Goal: Information Seeking & Learning: Check status

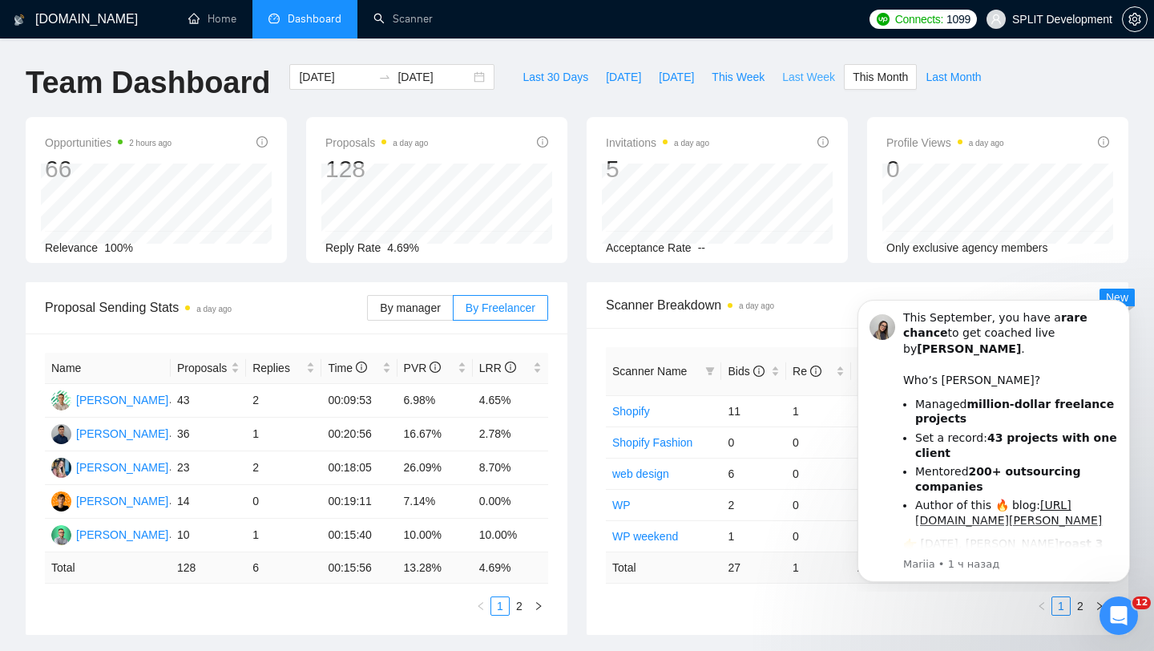
click at [823, 83] on span "Last Week" at bounding box center [808, 77] width 53 height 18
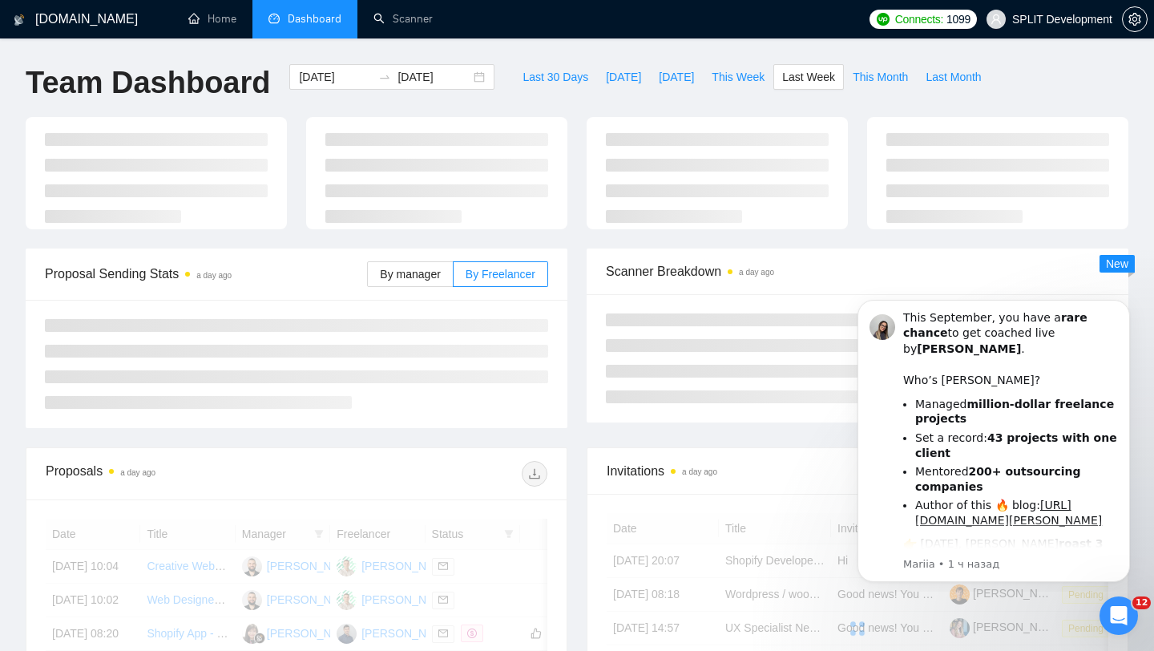
type input "[DATE]"
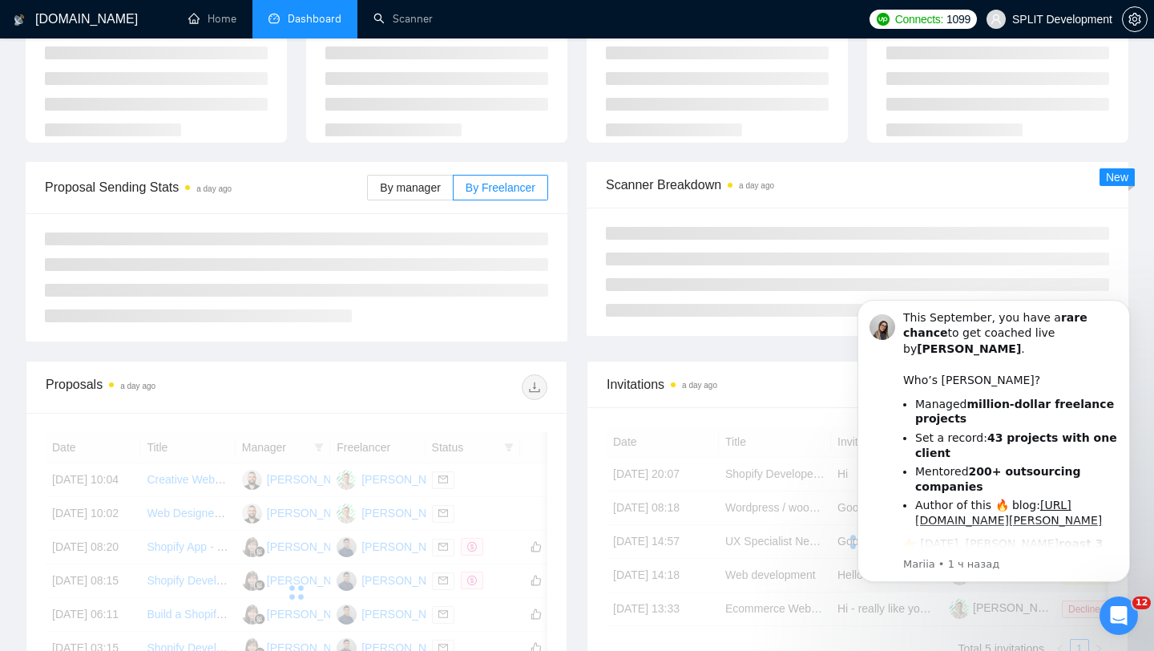
scroll to position [158, 0]
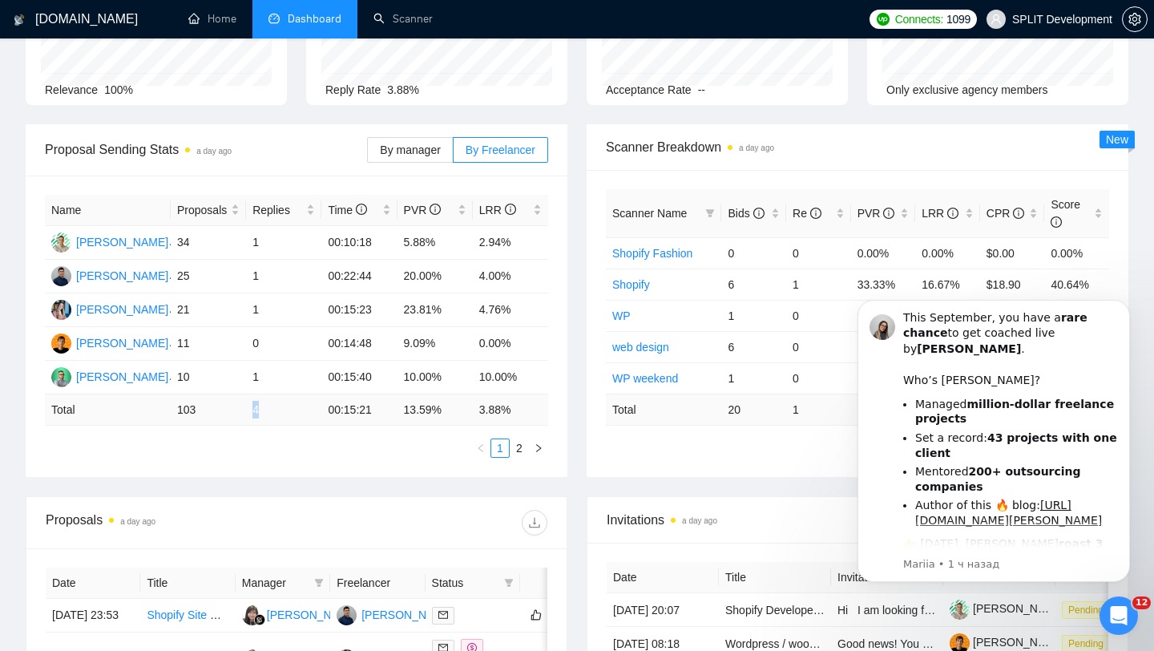
drag, startPoint x: 229, startPoint y: 409, endPoint x: 324, endPoint y: 411, distance: 94.6
click at [324, 411] on tr "Total 103 4 00:15:21 13.59 % 3.88 %" at bounding box center [296, 409] width 503 height 31
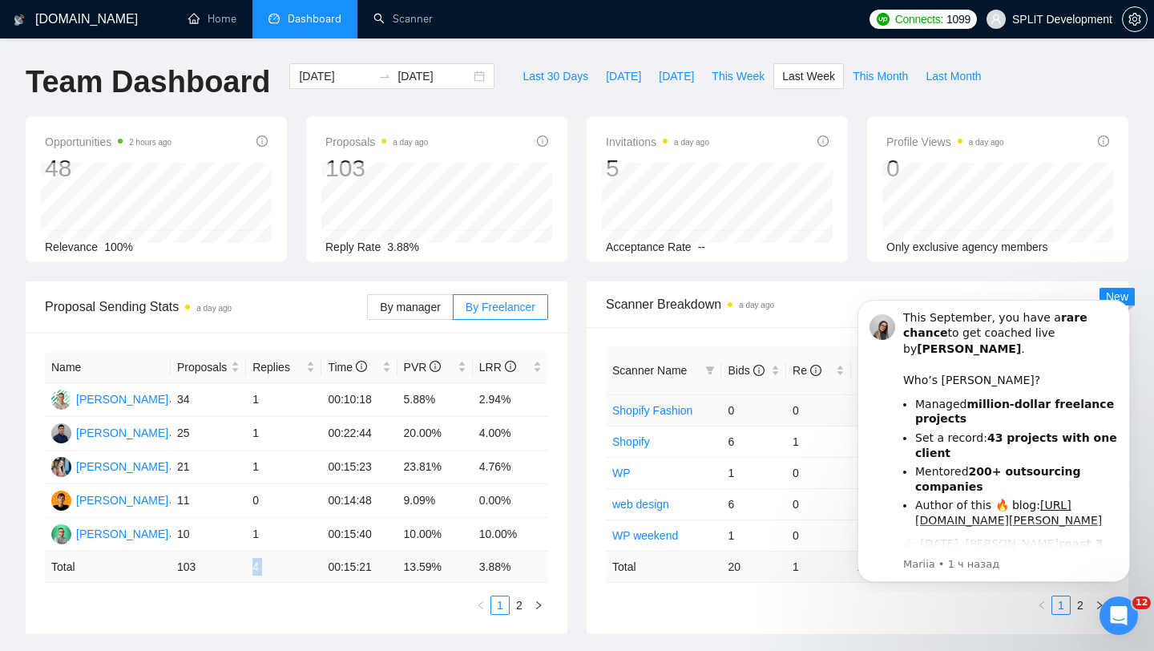
scroll to position [0, 0]
drag, startPoint x: 604, startPoint y: 159, endPoint x: 674, endPoint y: 159, distance: 69.7
click at [670, 159] on div "Invitations a day ago 5 [DATE] [DATE] 0 Acceptance Rate --" at bounding box center [716, 190] width 261 height 146
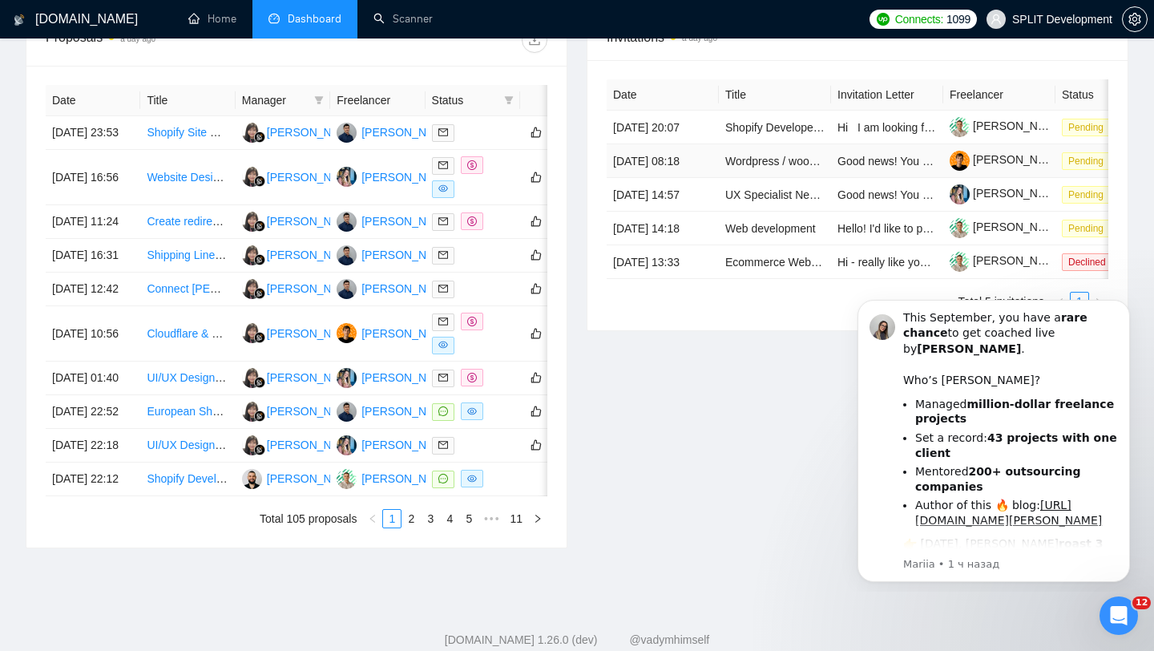
scroll to position [636, 0]
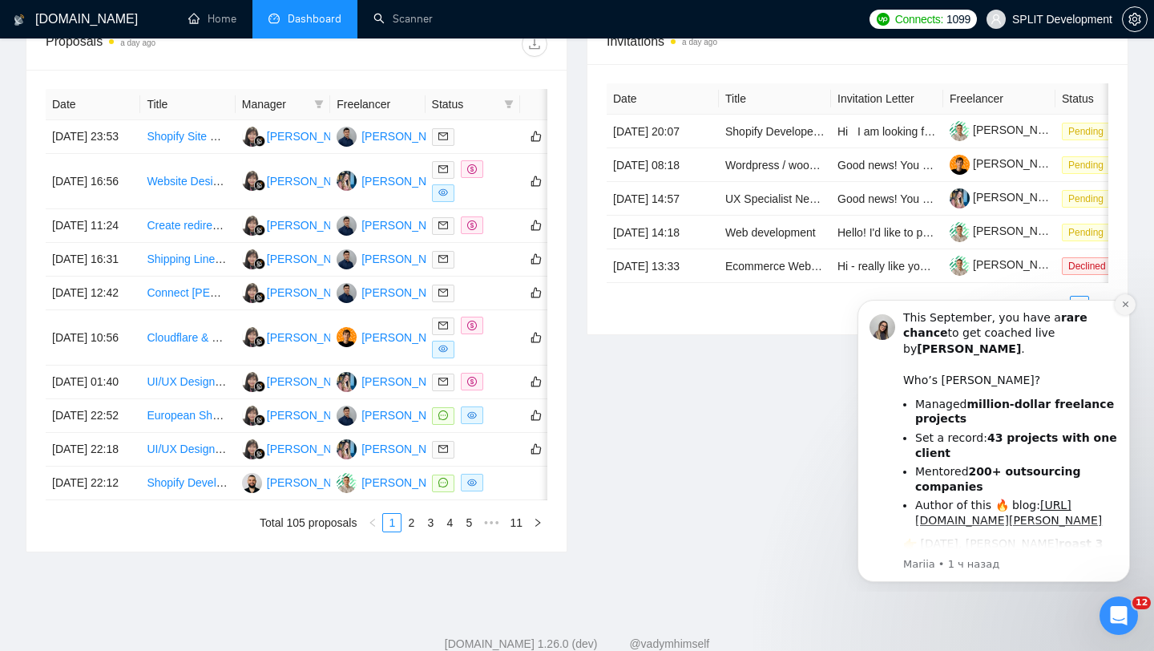
click at [1124, 304] on icon "Dismiss notification" at bounding box center [1125, 304] width 6 height 6
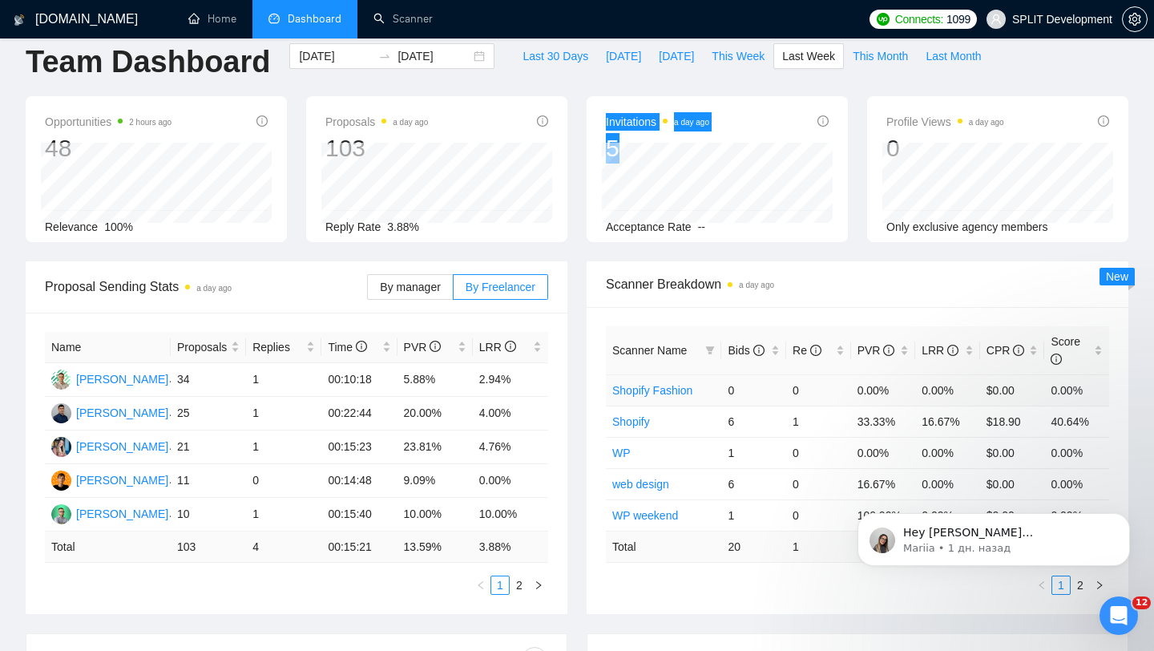
scroll to position [0, 0]
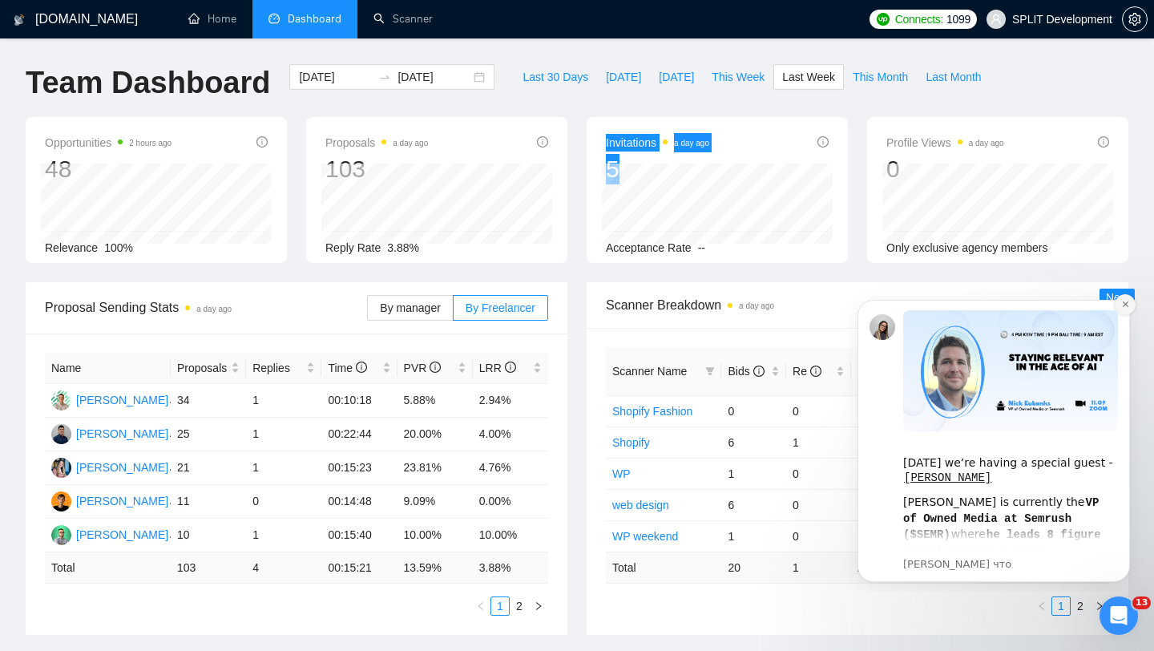
click at [1124, 304] on icon "Dismiss notification" at bounding box center [1125, 304] width 9 height 9
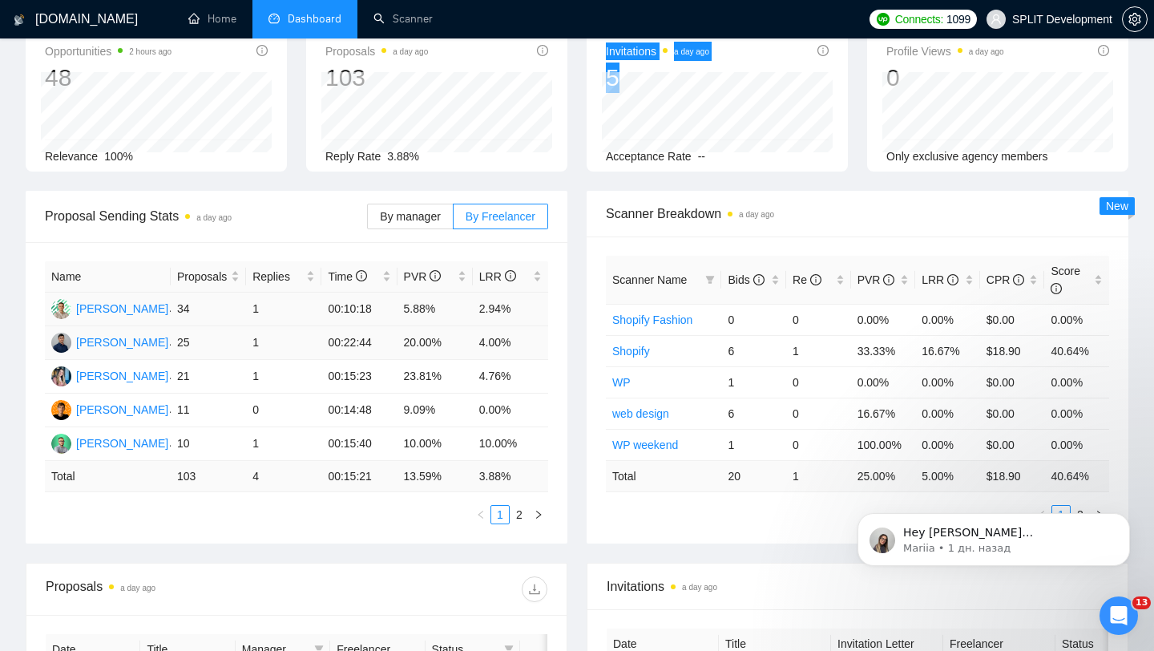
scroll to position [115, 0]
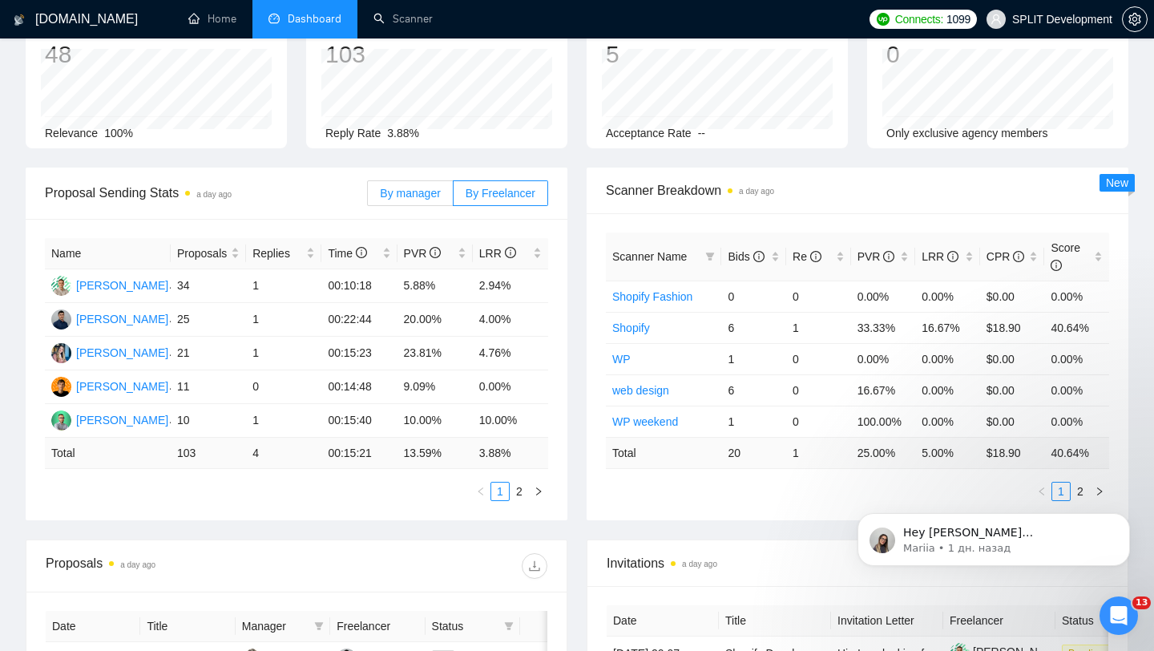
click at [410, 192] on span "By manager" at bounding box center [410, 193] width 60 height 13
click at [368, 197] on input "By manager" at bounding box center [368, 197] width 0 height 0
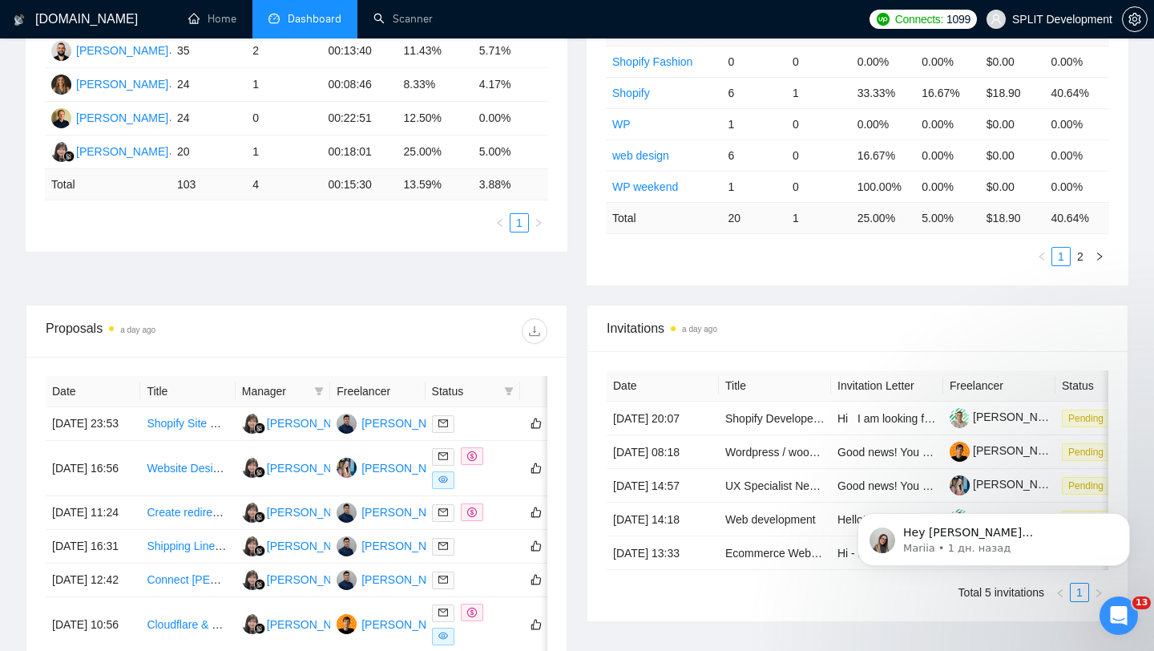
scroll to position [0, 0]
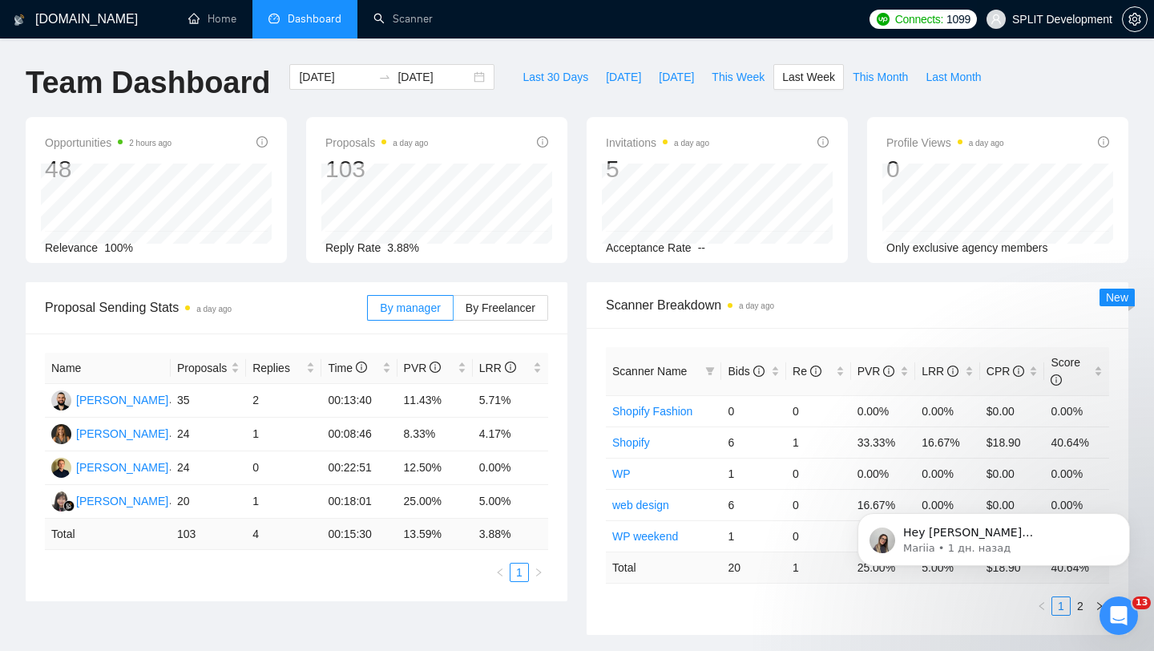
click at [1054, 19] on span "SPLIT Development" at bounding box center [1062, 19] width 100 height 0
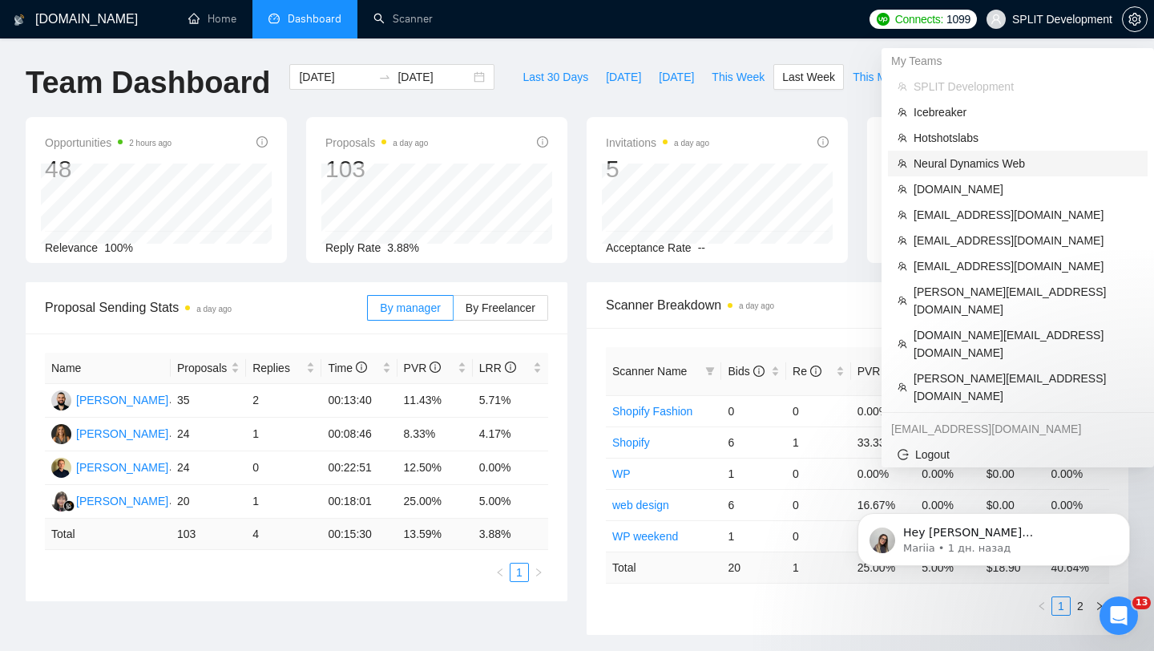
click at [981, 160] on span "Neural Dynamics Web" at bounding box center [1025, 164] width 224 height 18
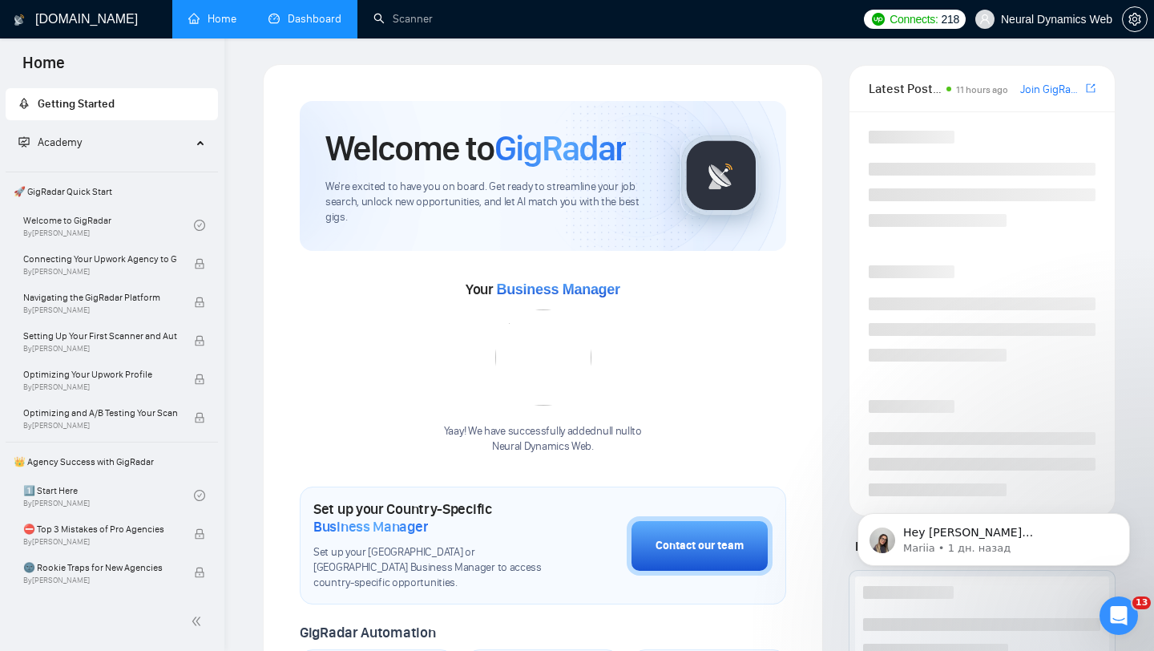
click at [332, 26] on link "Dashboard" at bounding box center [304, 19] width 73 height 14
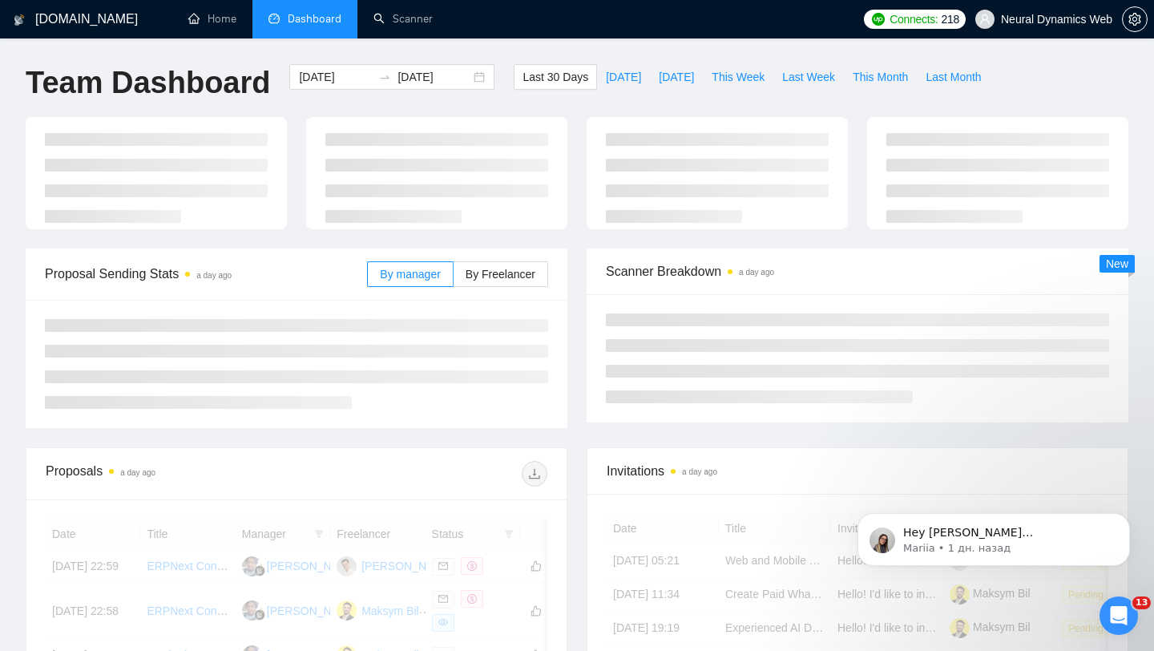
click at [466, 84] on div "[DATE] [DATE]" at bounding box center [391, 77] width 205 height 26
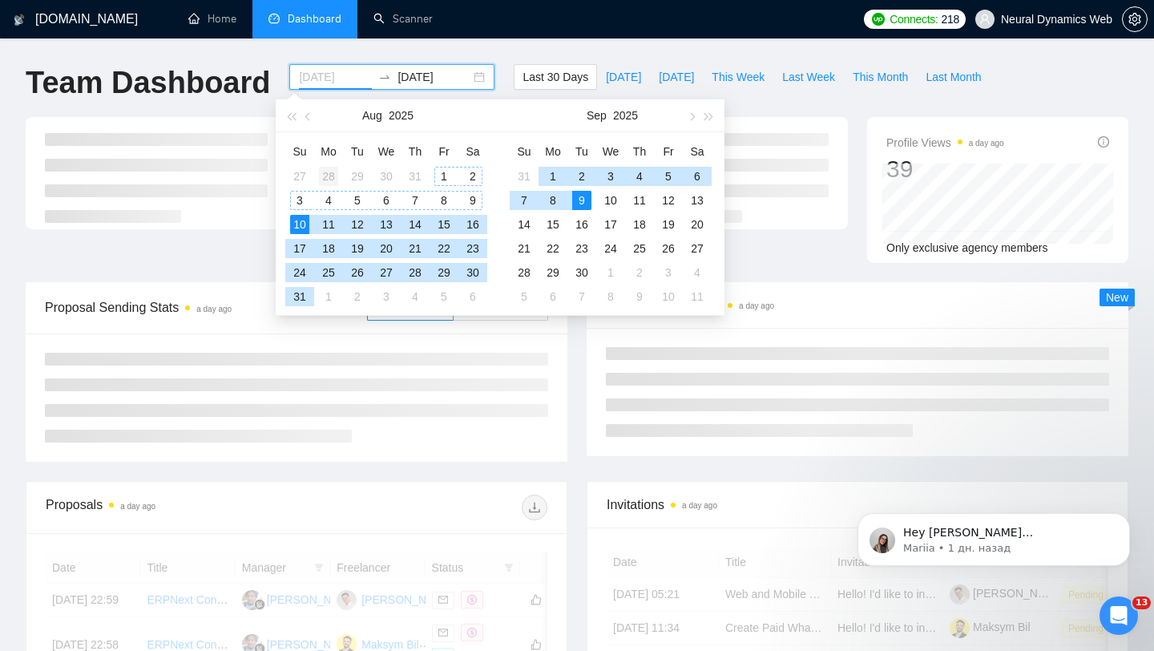
type input "[DATE]"
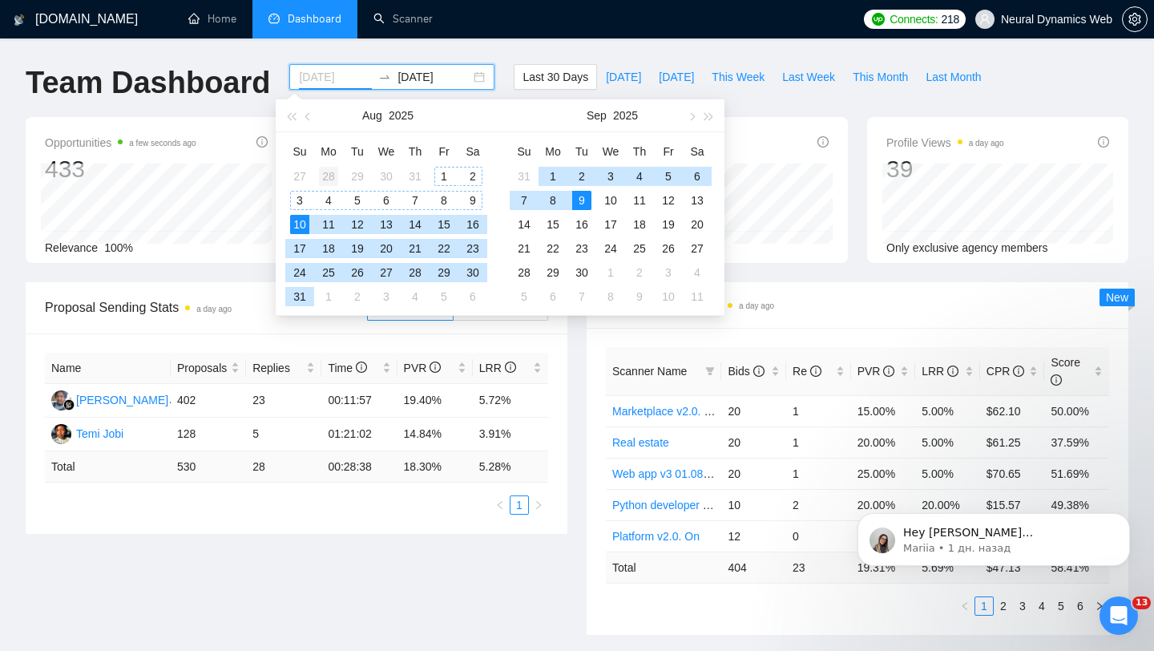
click at [324, 174] on div "28" at bounding box center [328, 176] width 19 height 19
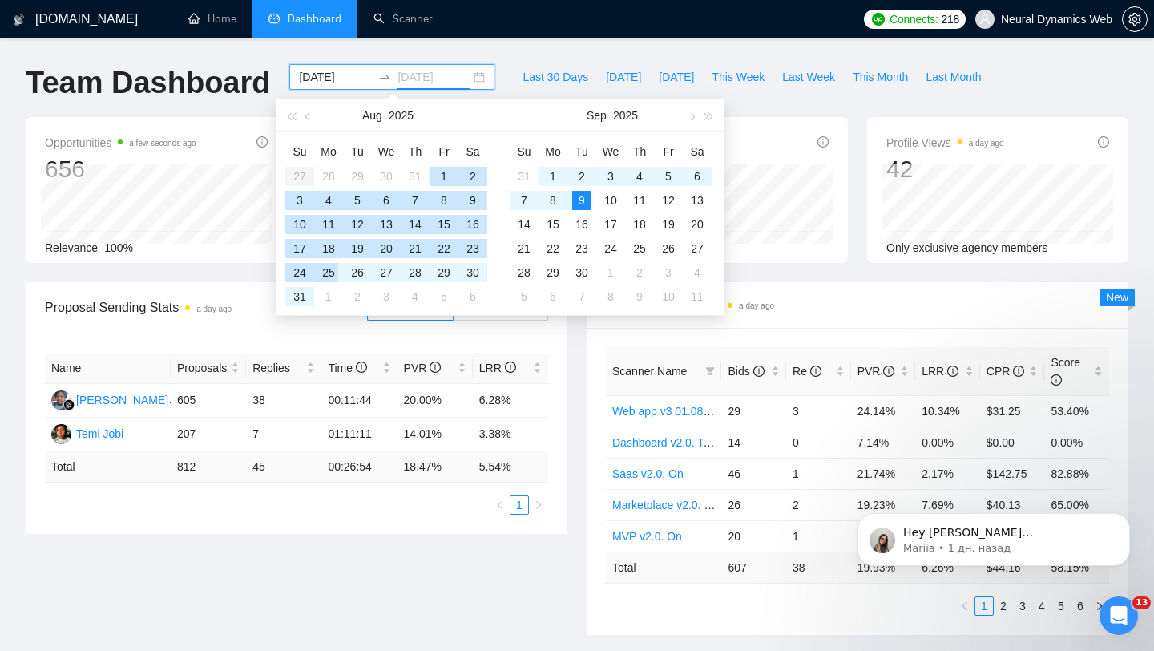
click at [328, 270] on div "25" at bounding box center [328, 272] width 19 height 19
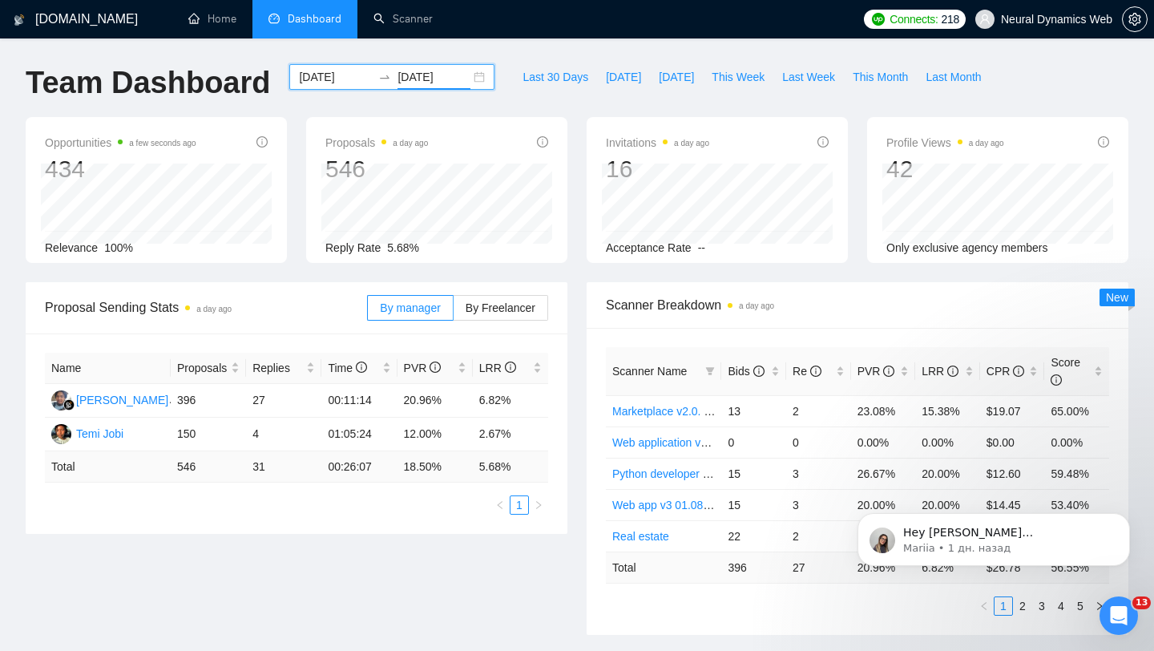
click at [441, 74] on input "[DATE]" at bounding box center [433, 77] width 73 height 18
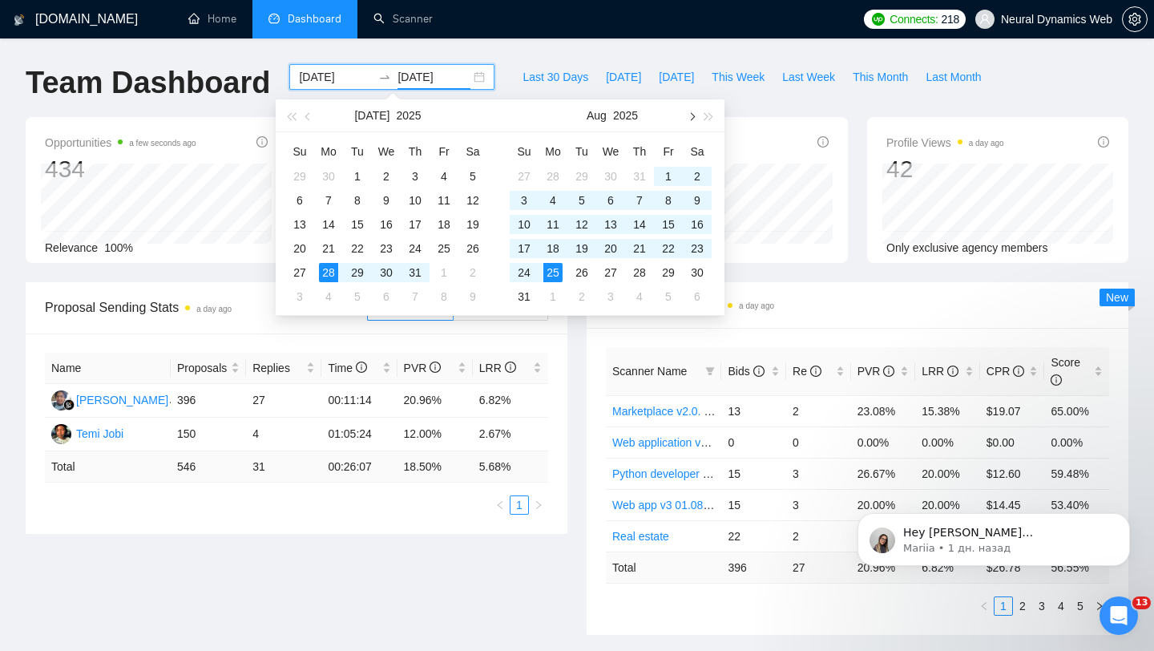
click at [688, 119] on button "button" at bounding box center [691, 115] width 18 height 32
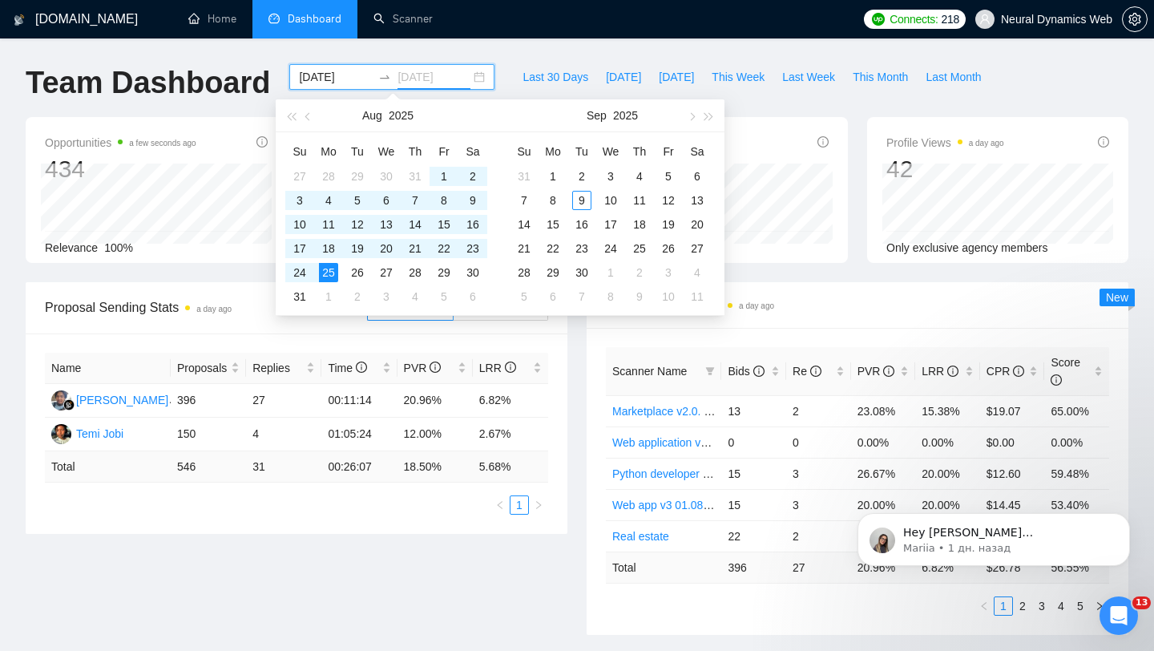
type input "[DATE]"
click at [308, 59] on div "[DOMAIN_NAME] Home Dashboard Scanner Connects: 218 Neural Dynamics Web Team Das…" at bounding box center [577, 643] width 1154 height 1287
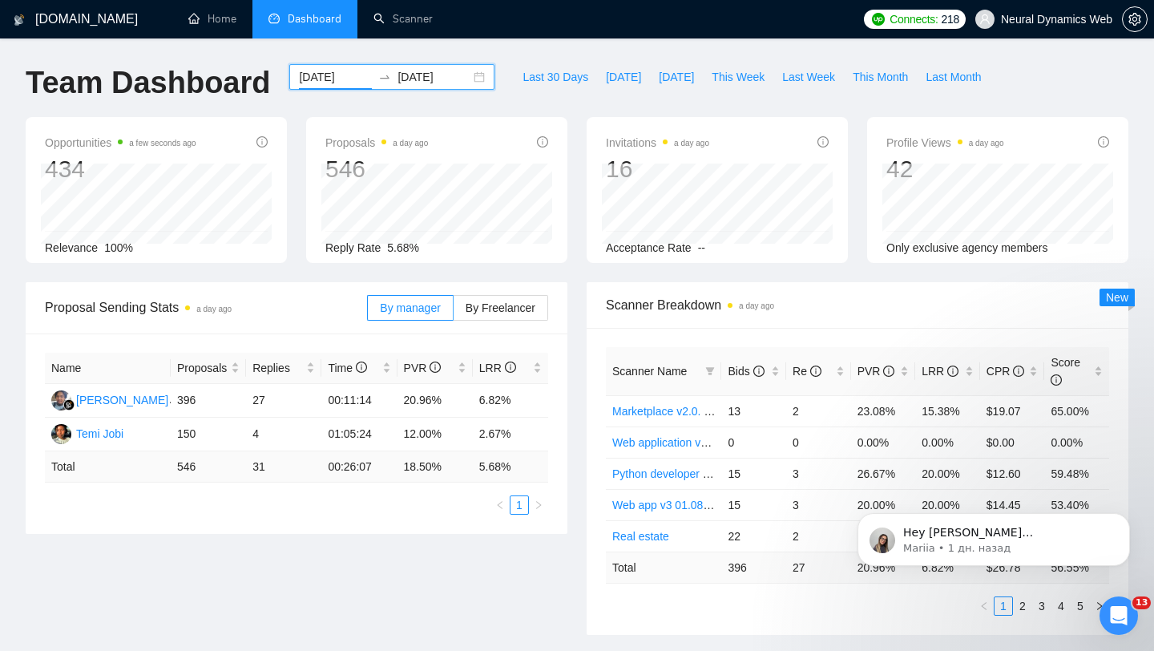
click at [313, 70] on input "[DATE]" at bounding box center [335, 77] width 73 height 18
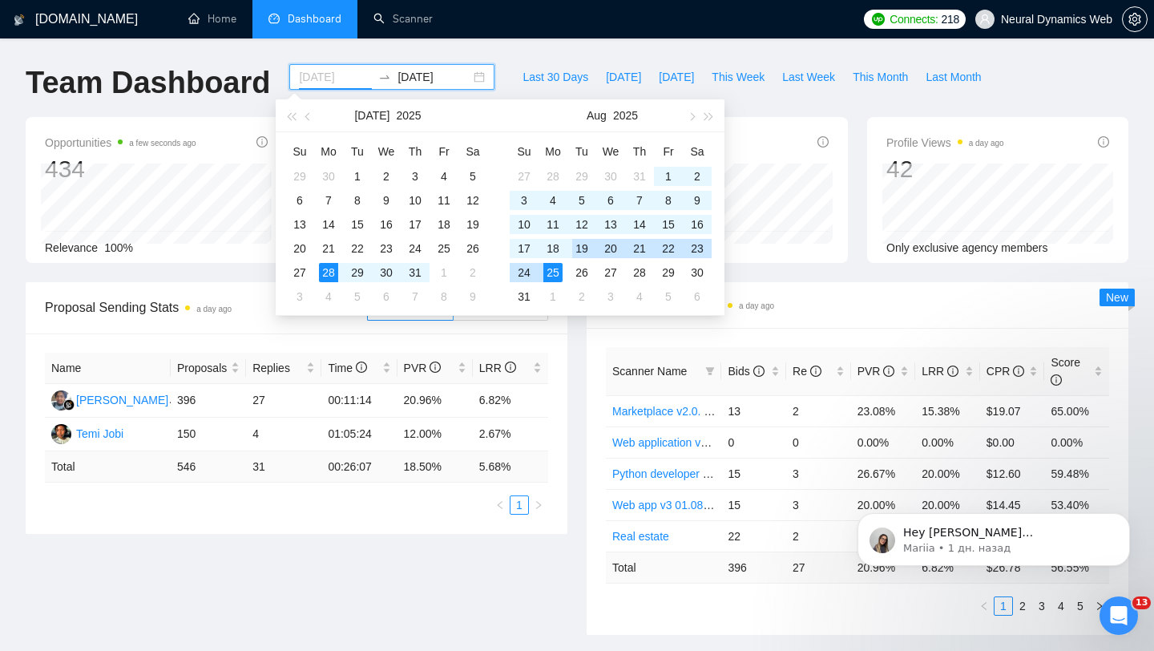
type input "[DATE]"
click at [551, 268] on div "25" at bounding box center [552, 272] width 19 height 19
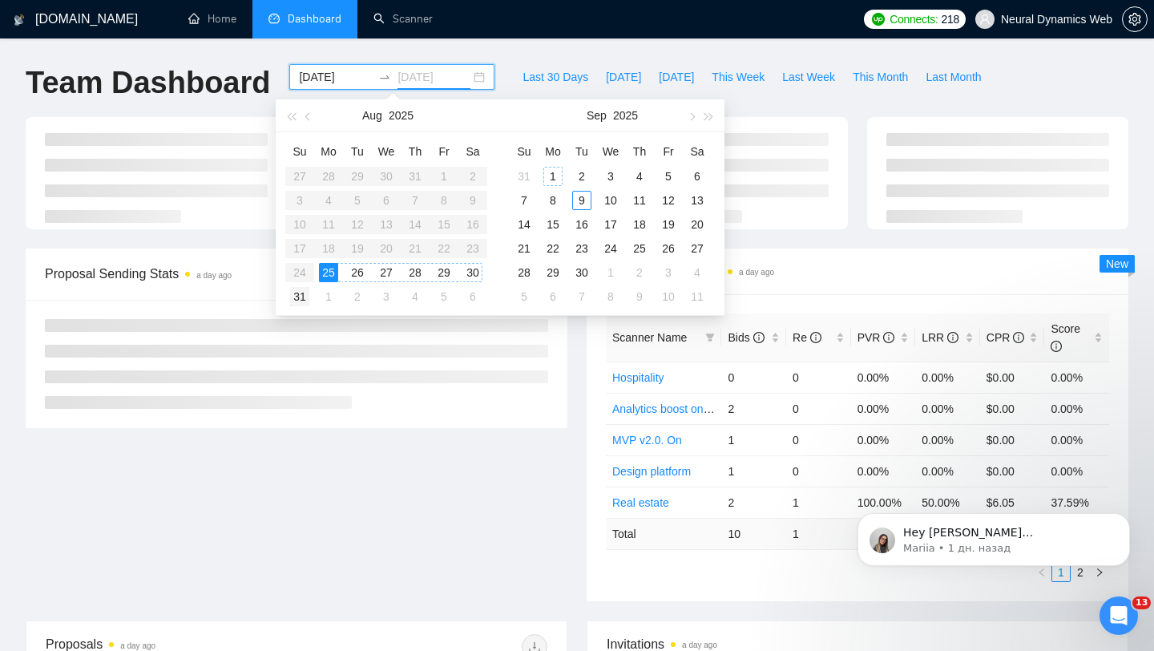
type input "[DATE]"
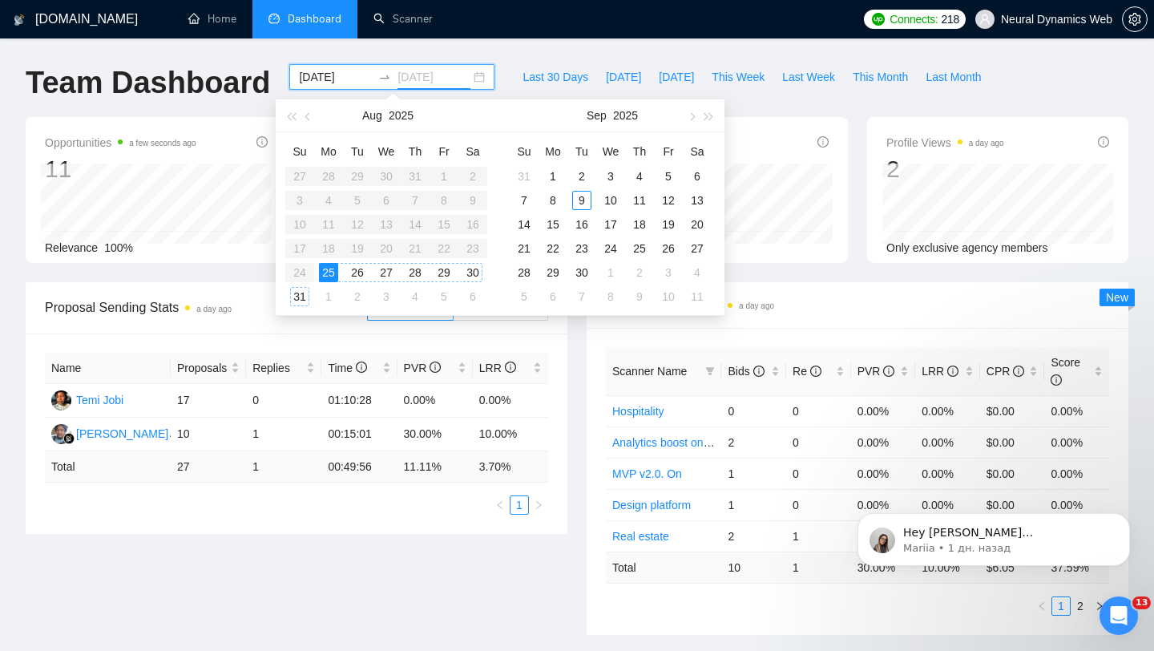
click at [300, 299] on div "31" at bounding box center [299, 296] width 19 height 19
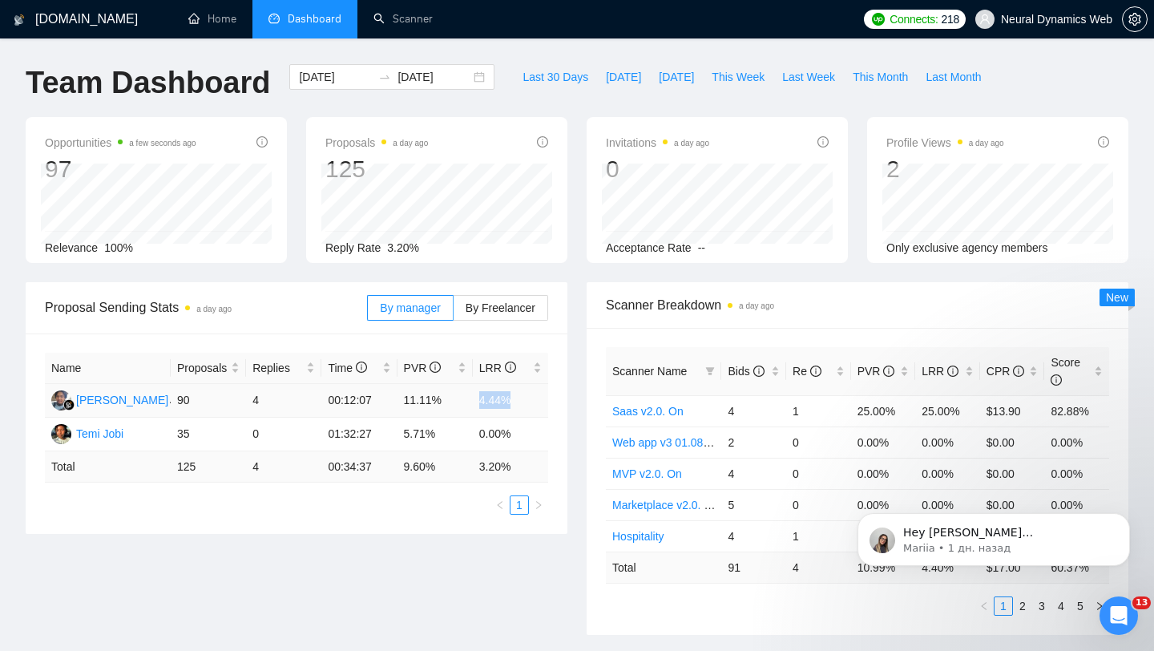
drag, startPoint x: 478, startPoint y: 400, endPoint x: 543, endPoint y: 400, distance: 64.9
click at [543, 400] on td "4.44%" at bounding box center [510, 401] width 75 height 34
drag, startPoint x: 474, startPoint y: 466, endPoint x: 514, endPoint y: 466, distance: 39.3
click at [513, 466] on td "3.20 %" at bounding box center [510, 466] width 75 height 31
click at [470, 80] on div "[DATE] [DATE]" at bounding box center [391, 77] width 205 height 26
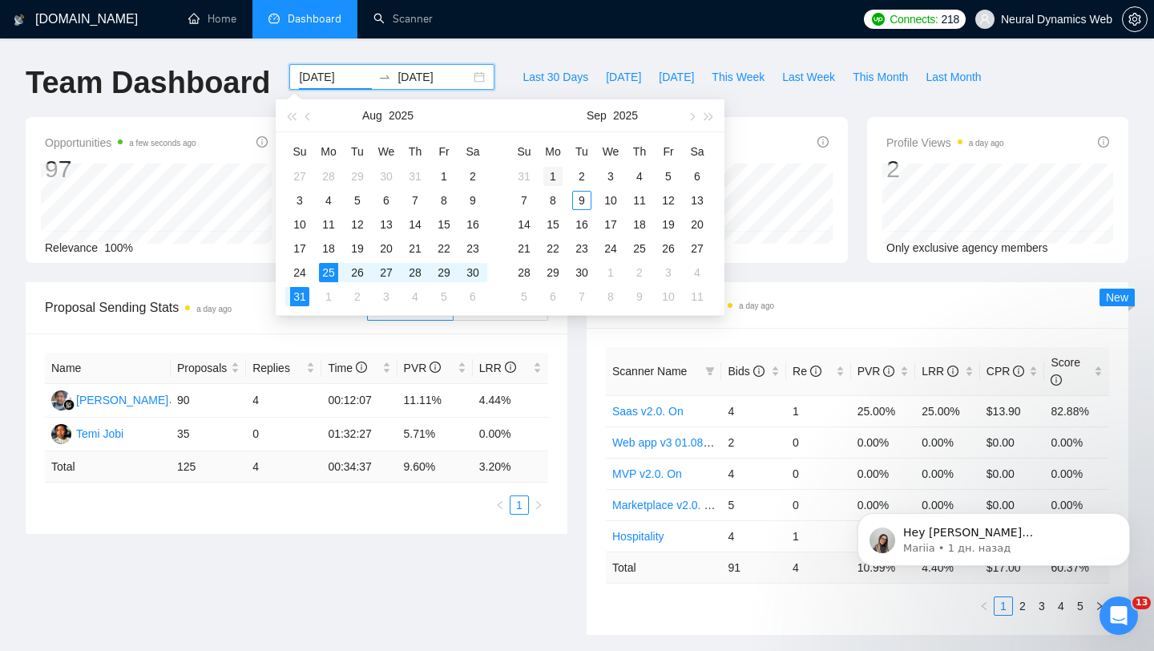
type input "[DATE]"
click at [555, 177] on div "1" at bounding box center [552, 176] width 19 height 19
type input "[DATE]"
click at [525, 200] on div "7" at bounding box center [523, 200] width 19 height 19
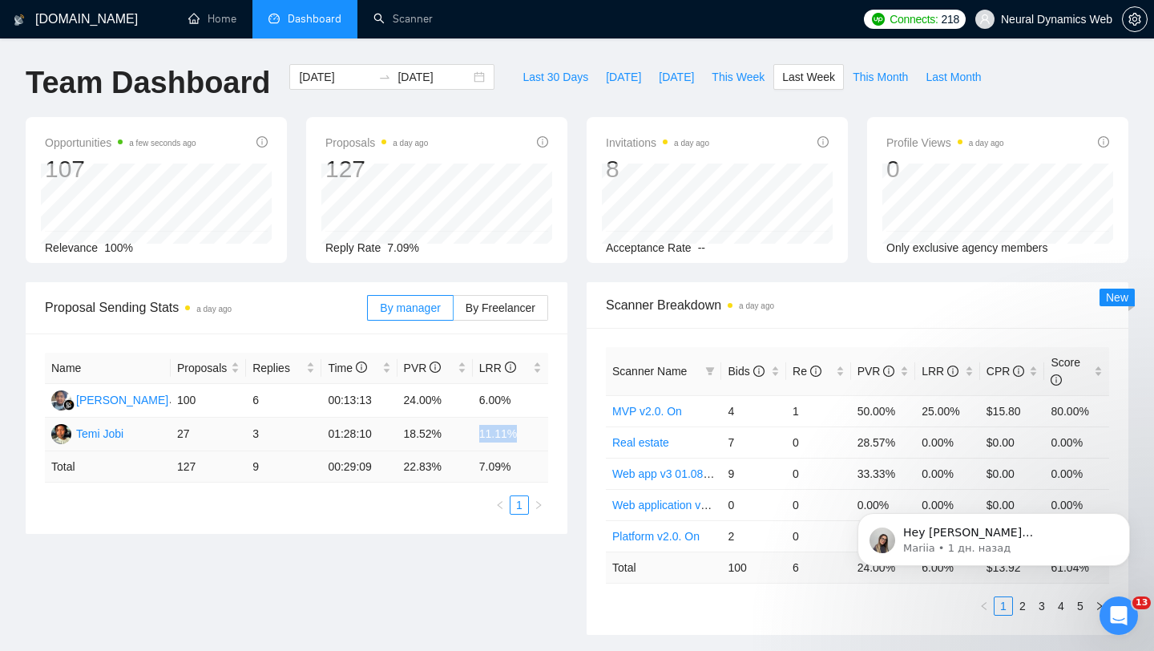
drag, startPoint x: 469, startPoint y: 434, endPoint x: 540, endPoint y: 433, distance: 71.3
click at [540, 433] on tr "Temi Jobi 27 3 01:28:10 18.52% 11.11%" at bounding box center [296, 434] width 503 height 34
drag, startPoint x: 468, startPoint y: 401, endPoint x: 510, endPoint y: 397, distance: 41.8
click at [510, 401] on tr "[PERSON_NAME] 100 6 00:13:13 24.00% 6.00%" at bounding box center [296, 401] width 503 height 34
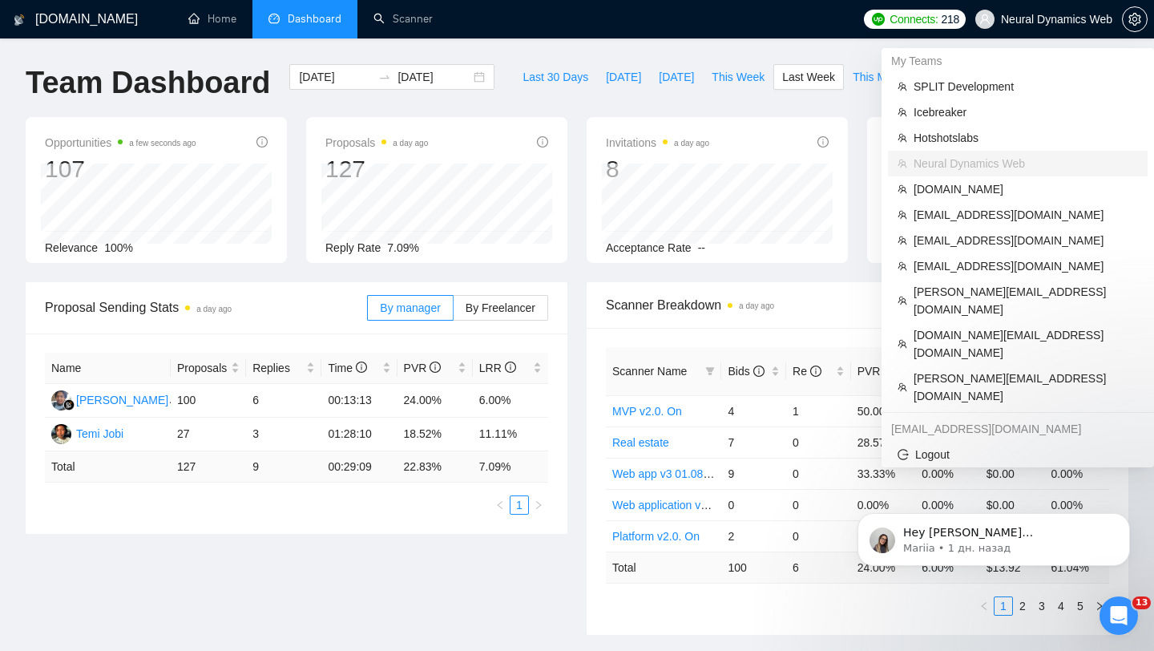
click at [1041, 27] on span "Neural Dynamics Web" at bounding box center [1043, 19] width 156 height 51
click at [993, 216] on span "[EMAIL_ADDRESS][DOMAIN_NAME]" at bounding box center [1025, 215] width 224 height 18
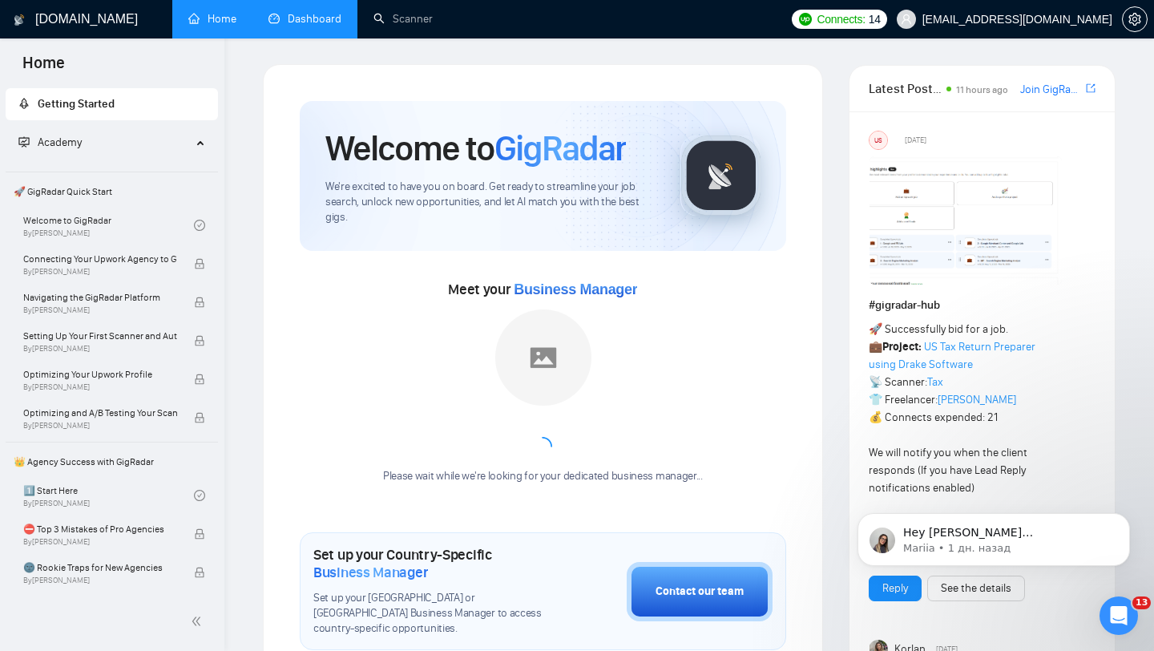
click at [326, 26] on link "Dashboard" at bounding box center [304, 19] width 73 height 14
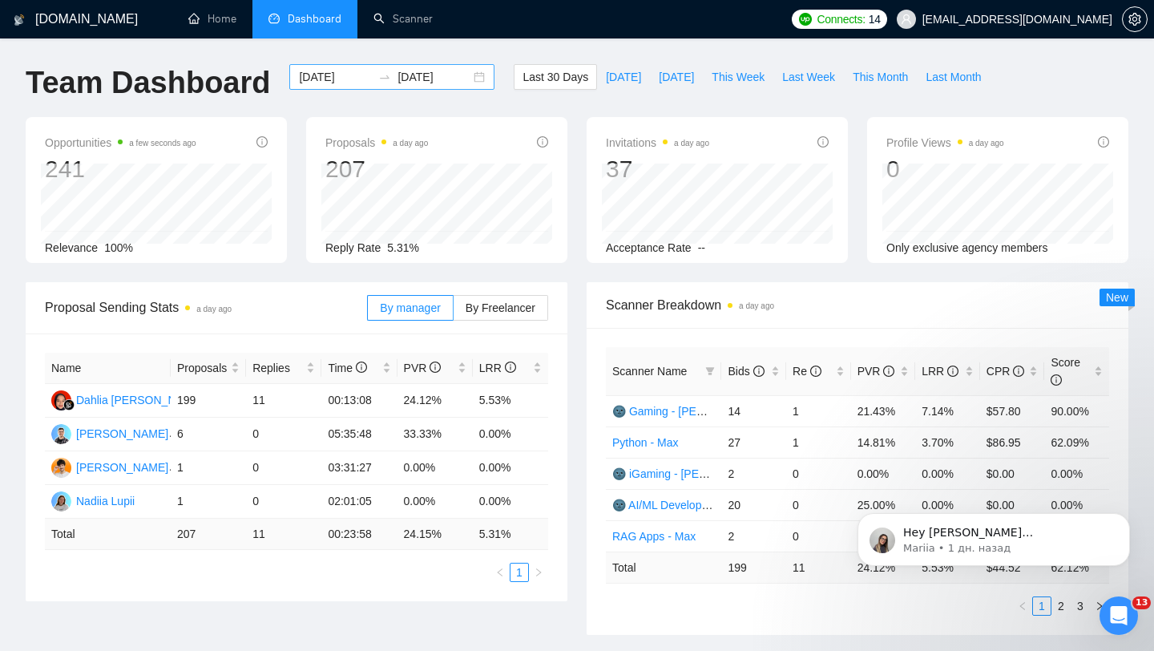
click at [468, 75] on div "[DATE] [DATE]" at bounding box center [391, 77] width 205 height 26
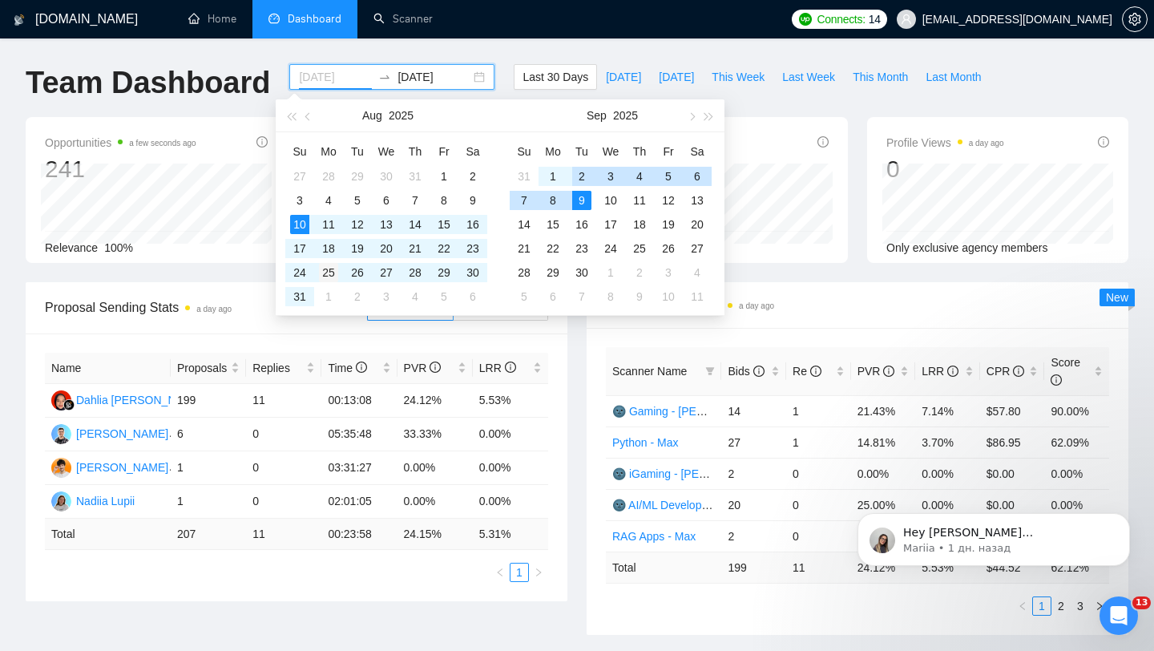
type input "[DATE]"
click at [327, 272] on div "25" at bounding box center [328, 272] width 19 height 19
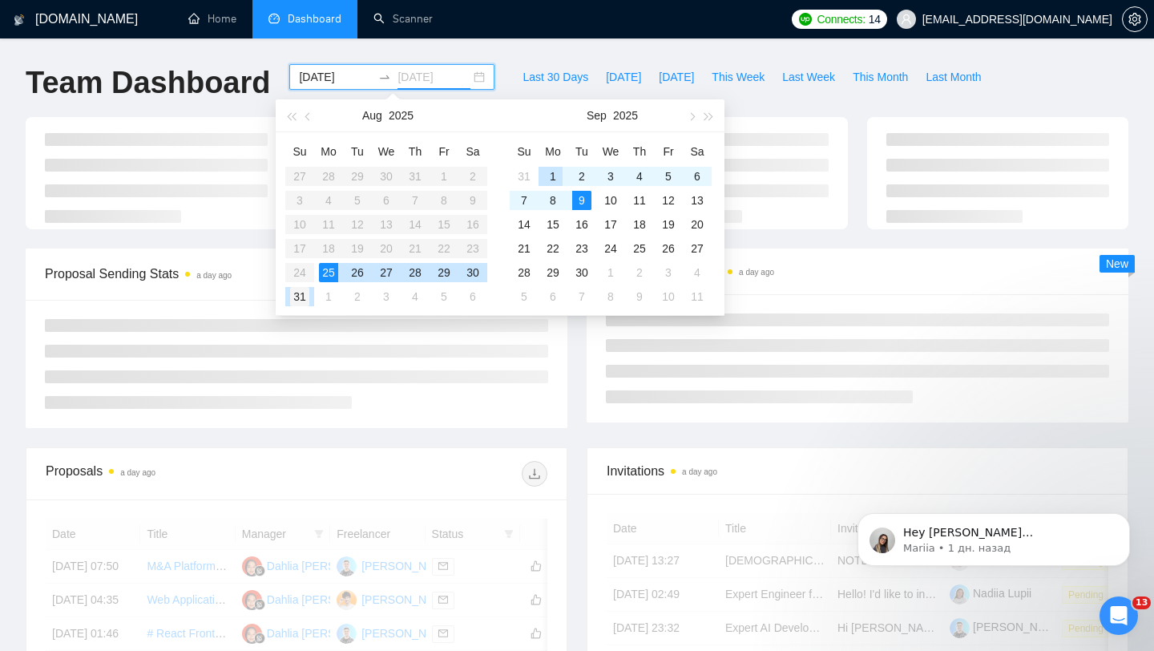
type input "[DATE]"
click at [295, 296] on div "31" at bounding box center [299, 296] width 19 height 19
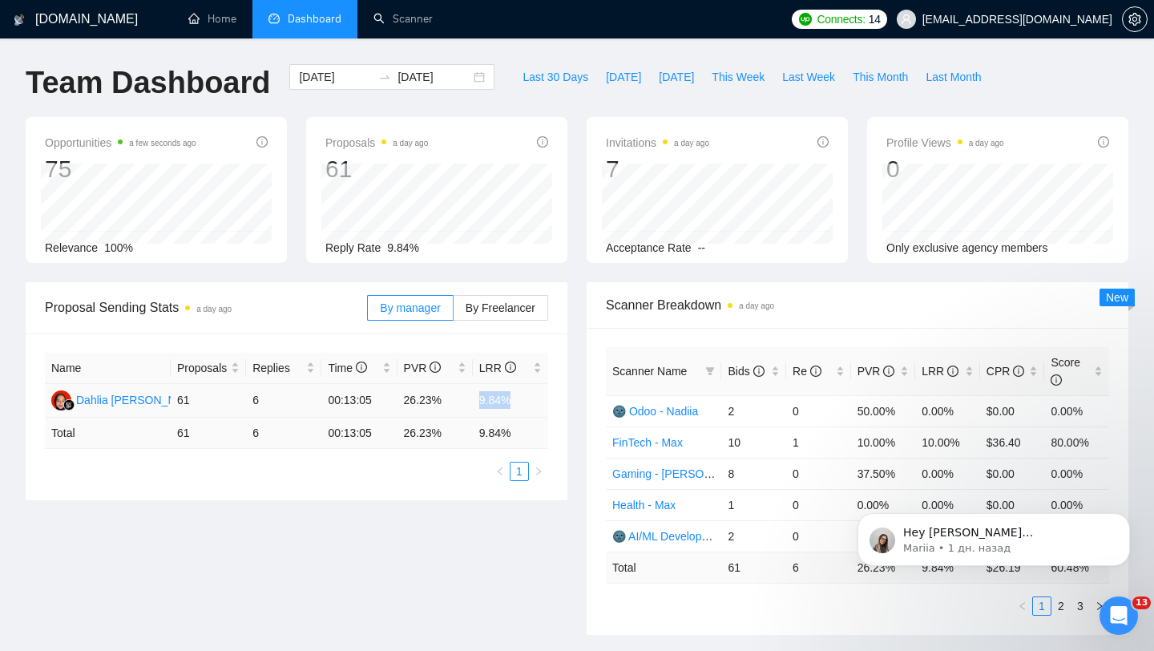
drag, startPoint x: 475, startPoint y: 402, endPoint x: 532, endPoint y: 402, distance: 56.9
click at [532, 402] on td "9.84%" at bounding box center [510, 401] width 75 height 34
drag, startPoint x: 250, startPoint y: 400, endPoint x: 268, endPoint y: 400, distance: 18.4
click at [268, 400] on td "6" at bounding box center [283, 401] width 75 height 34
click at [465, 79] on div "[DATE] [DATE]" at bounding box center [391, 77] width 205 height 26
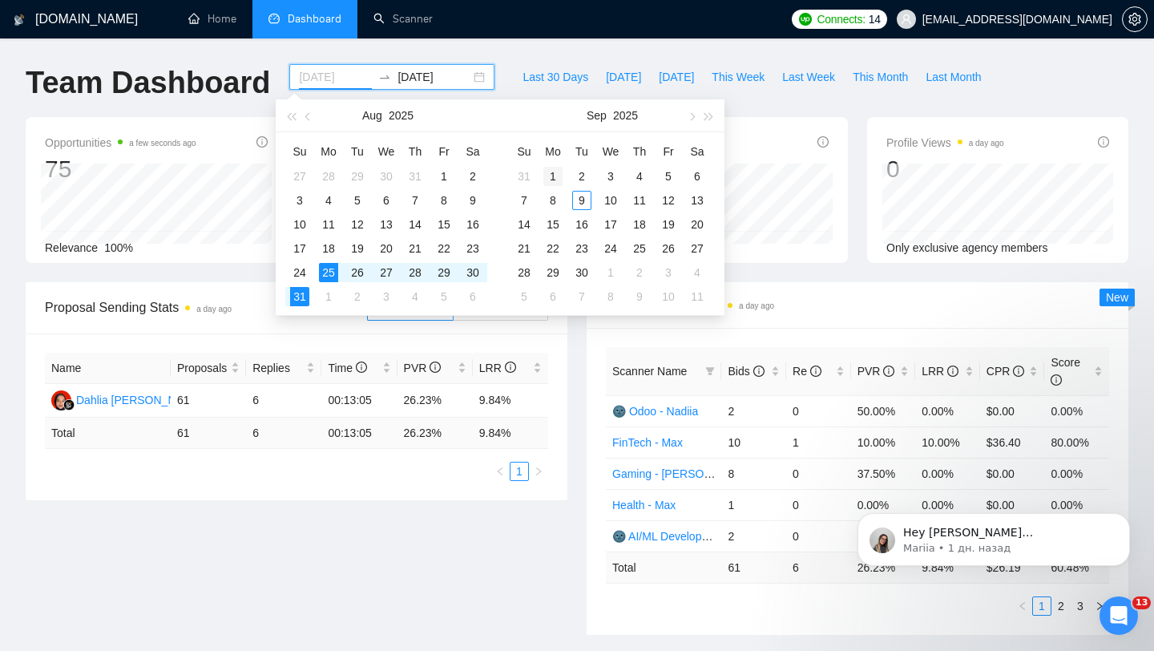
type input "[DATE]"
click at [555, 174] on div "1" at bounding box center [552, 176] width 19 height 19
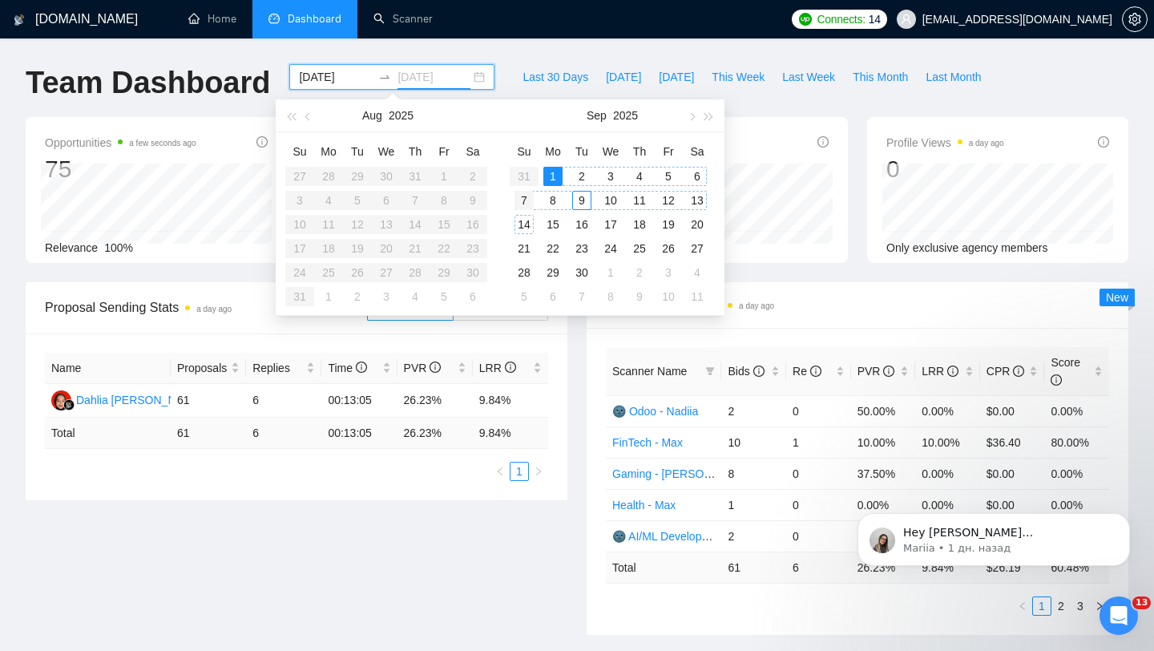
type input "[DATE]"
click at [526, 203] on div "7" at bounding box center [523, 200] width 19 height 19
